Goal: Transaction & Acquisition: Purchase product/service

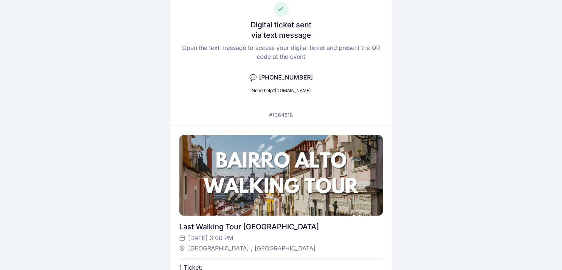
scroll to position [49, 0]
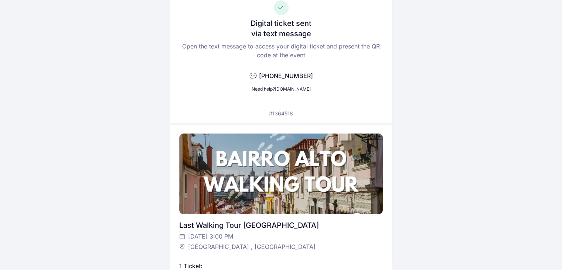
click at [461, 149] on div "Digital ticket sent via text message Open the text message to access your digit…" at bounding box center [280, 139] width 425 height 330
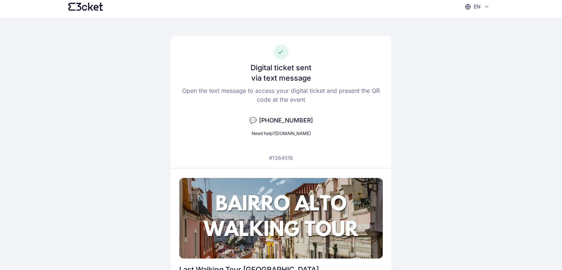
scroll to position [6, 0]
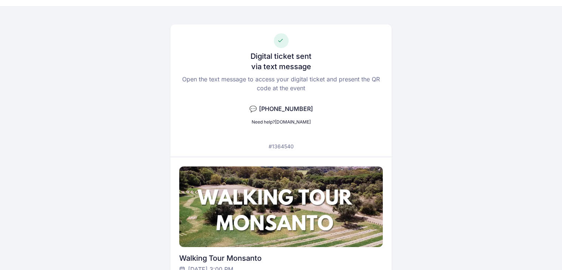
scroll to position [16, 0]
